Goal: Transaction & Acquisition: Purchase product/service

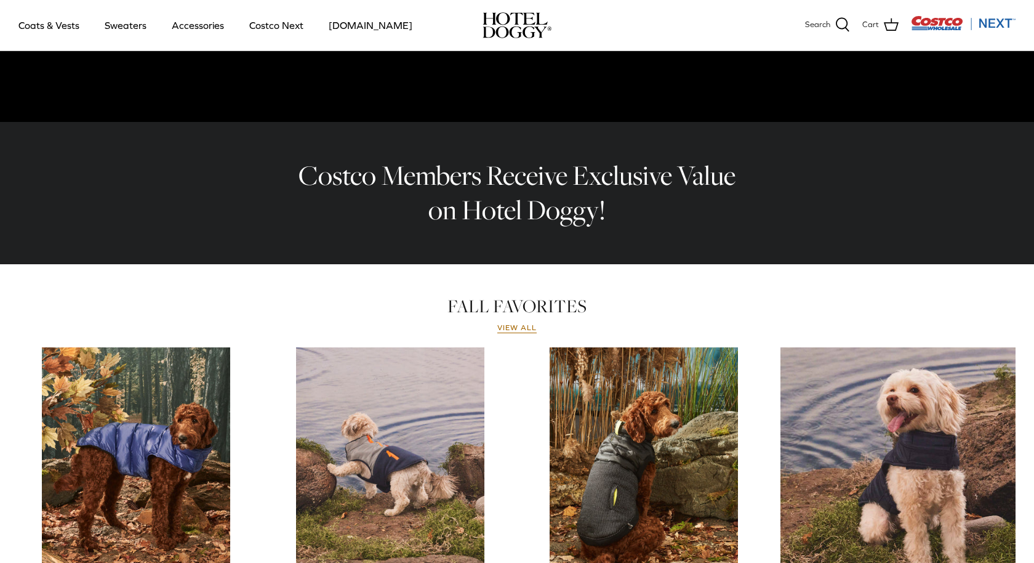
scroll to position [329, 0]
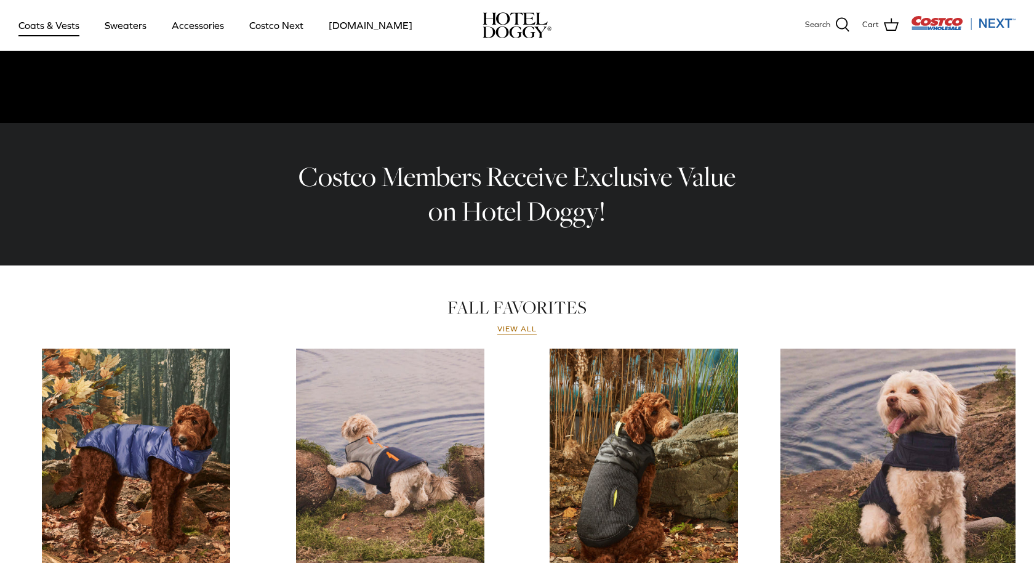
click at [73, 28] on link "Coats & Vests" at bounding box center [48, 25] width 83 height 42
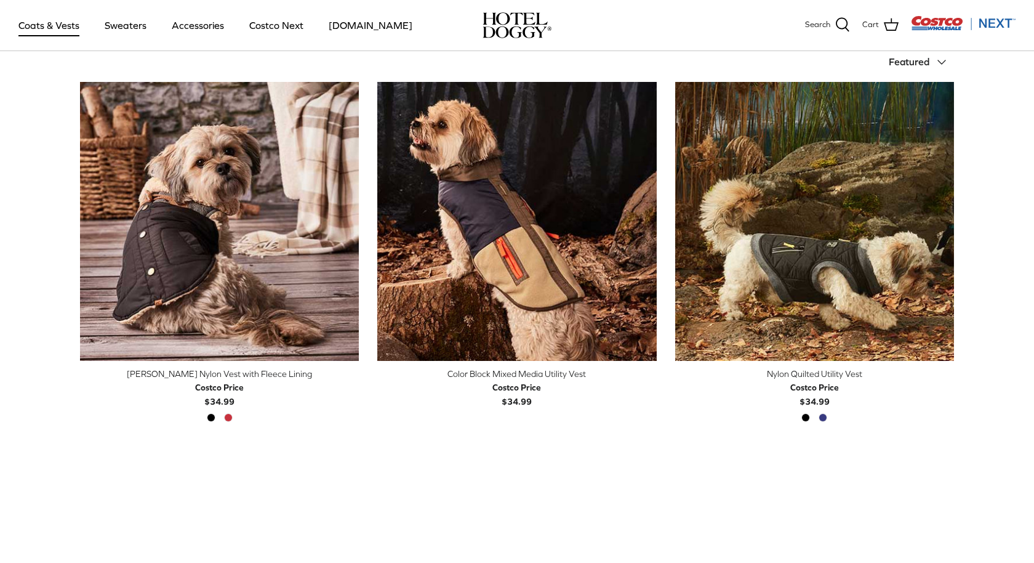
scroll to position [311, 0]
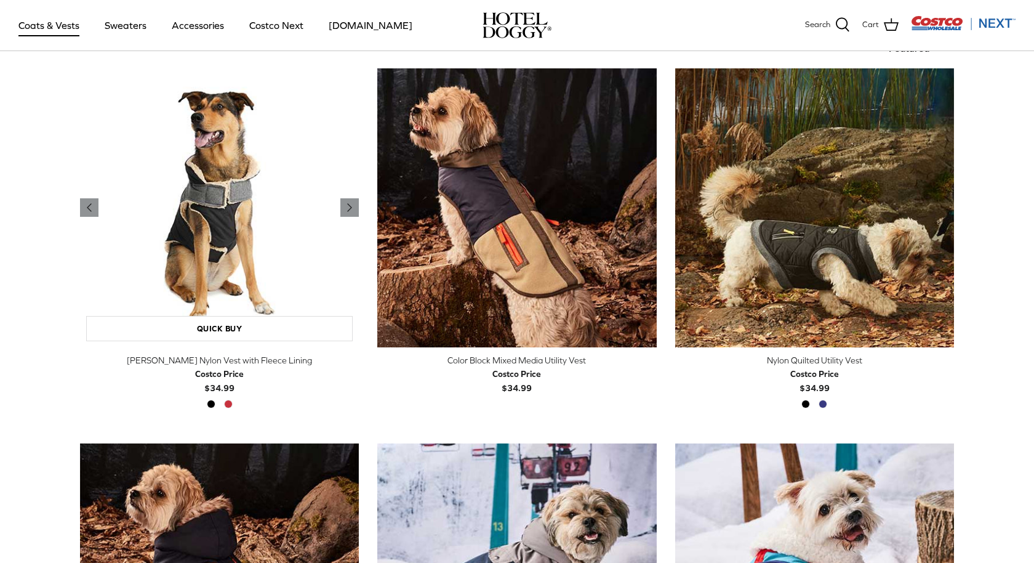
click at [244, 217] on img "Melton Nylon Vest with Fleece Lining" at bounding box center [219, 207] width 279 height 279
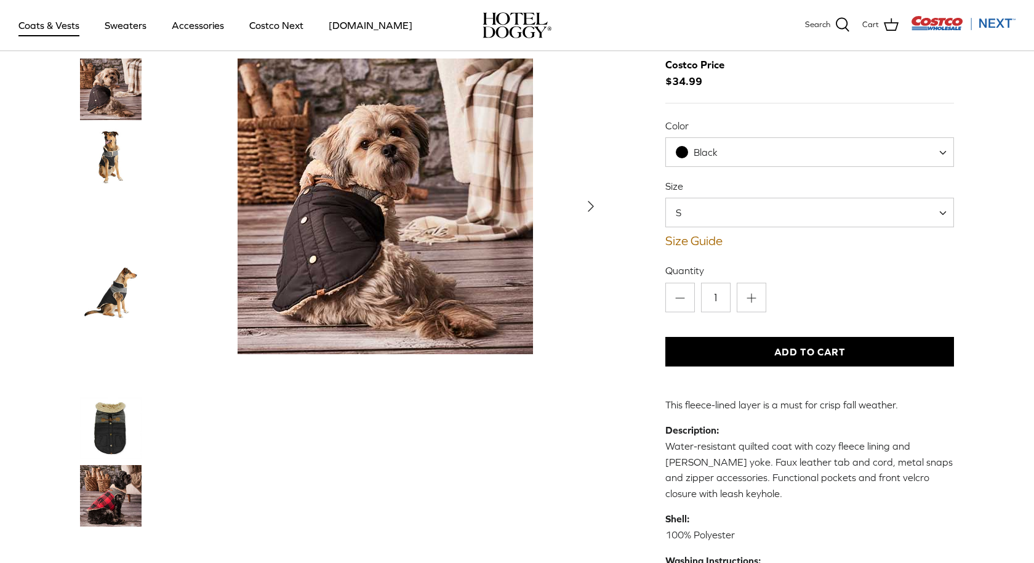
scroll to position [71, 0]
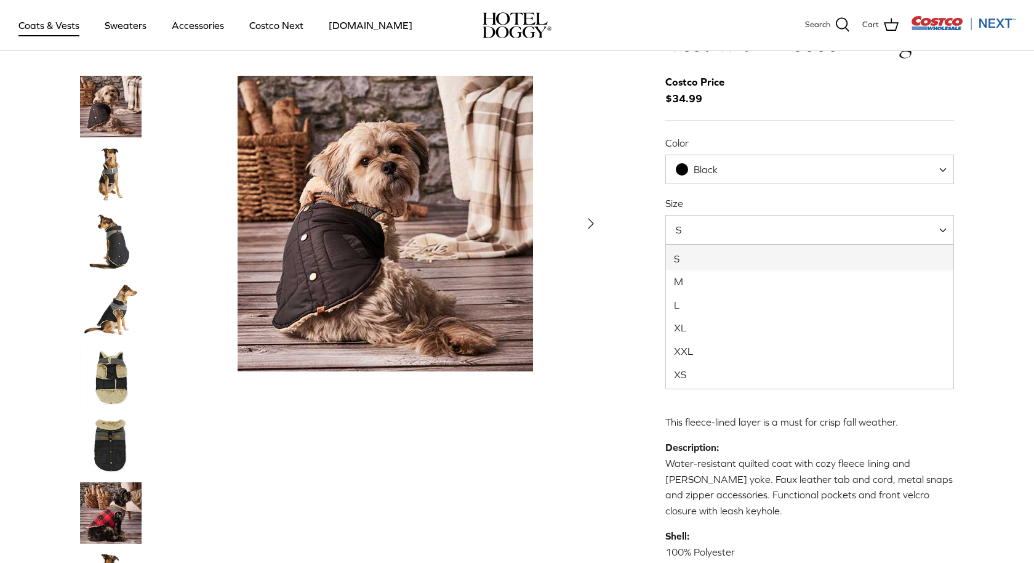
click at [708, 226] on span "S" at bounding box center [809, 230] width 289 height 30
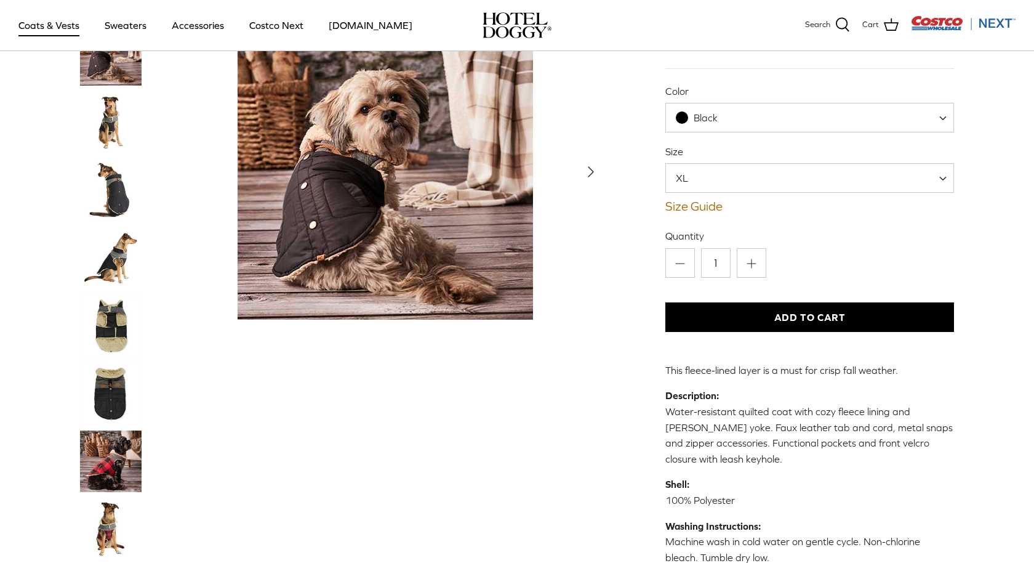
scroll to position [115, 0]
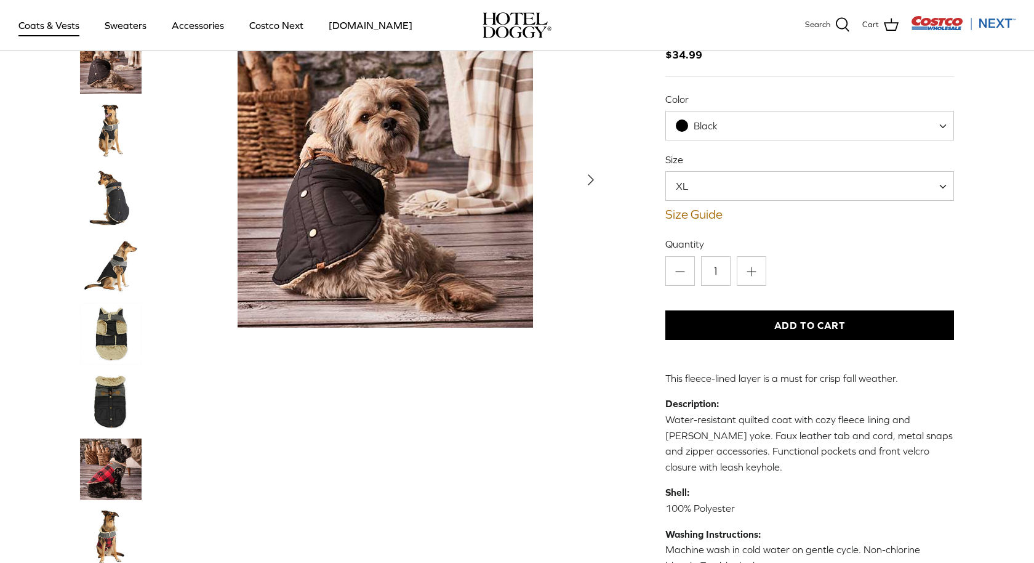
click at [119, 235] on img "Thumbnail Link" at bounding box center [111, 266] width 62 height 62
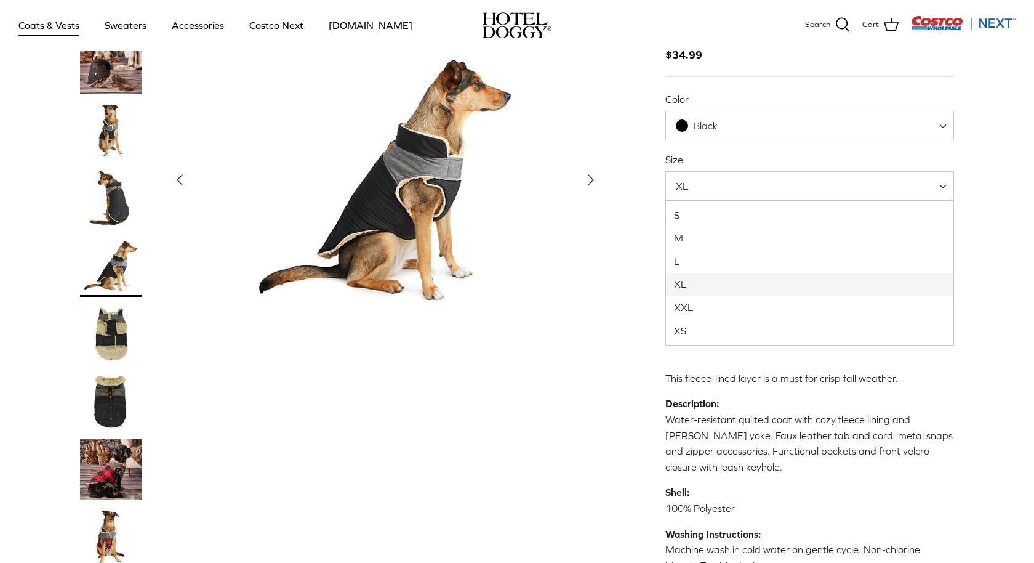
click at [758, 195] on span "XL" at bounding box center [809, 186] width 289 height 30
select select "XXL"
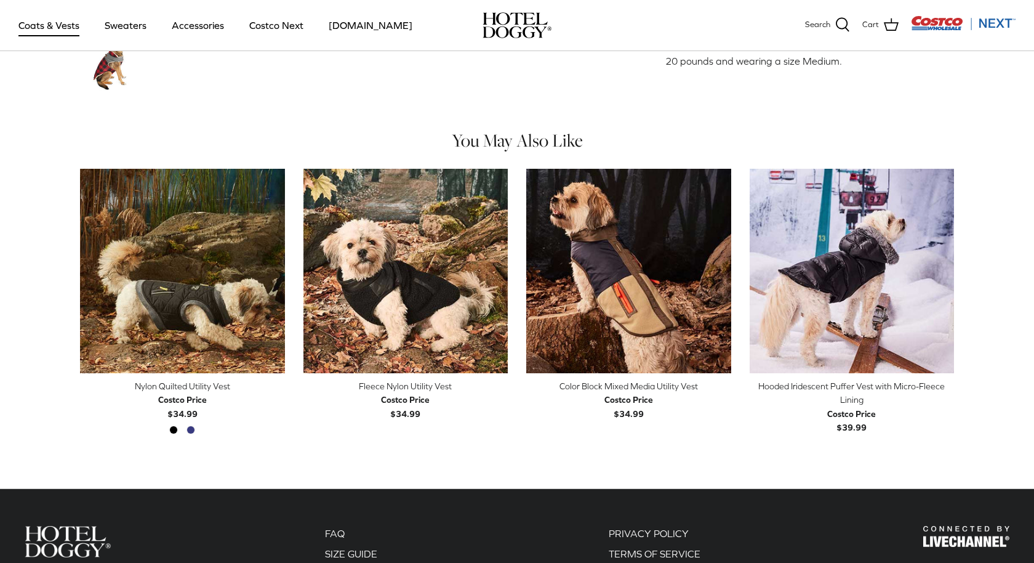
scroll to position [740, 0]
